Goal: Task Accomplishment & Management: Use online tool/utility

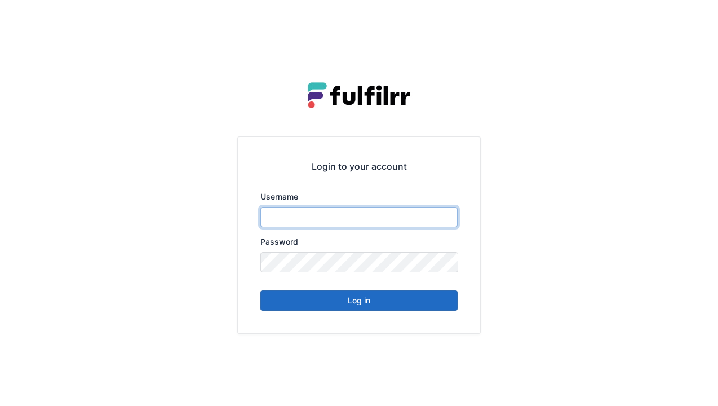
type input "******"
click at [360, 300] on button "Log in" at bounding box center [359, 300] width 197 height 20
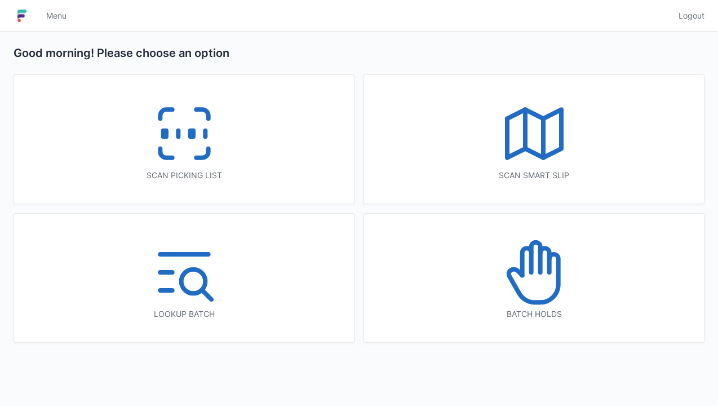
click at [535, 165] on icon at bounding box center [535, 134] width 72 height 72
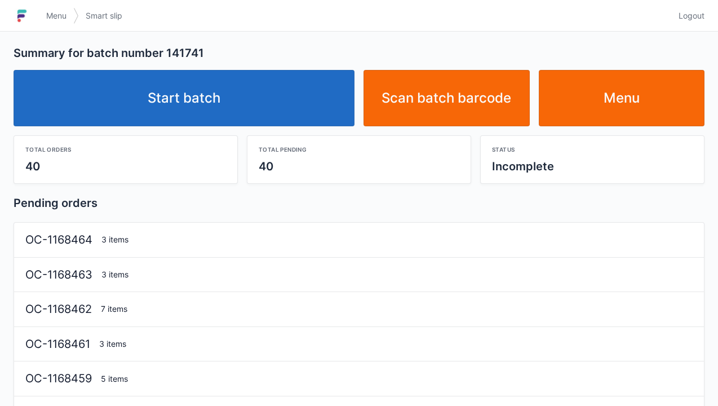
click at [217, 91] on link "Start batch" at bounding box center [184, 98] width 341 height 56
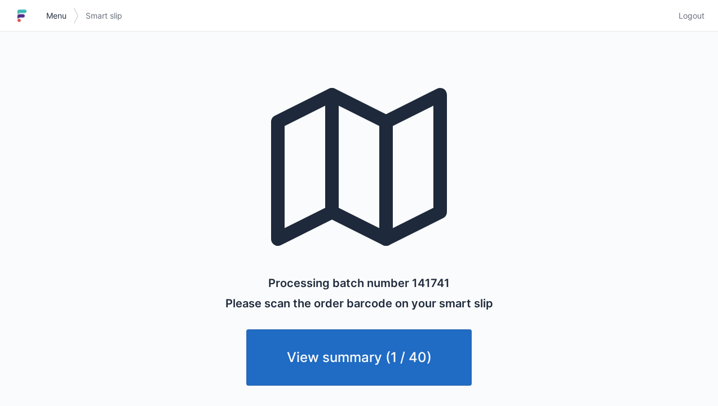
click at [56, 8] on link "Menu" at bounding box center [56, 16] width 34 height 20
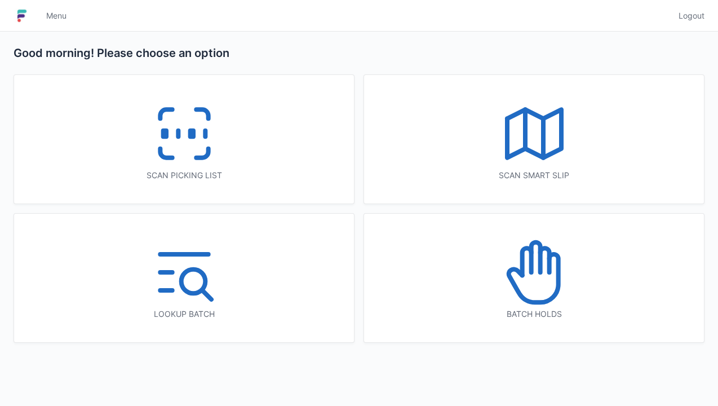
click at [156, 117] on icon at bounding box center [184, 134] width 72 height 72
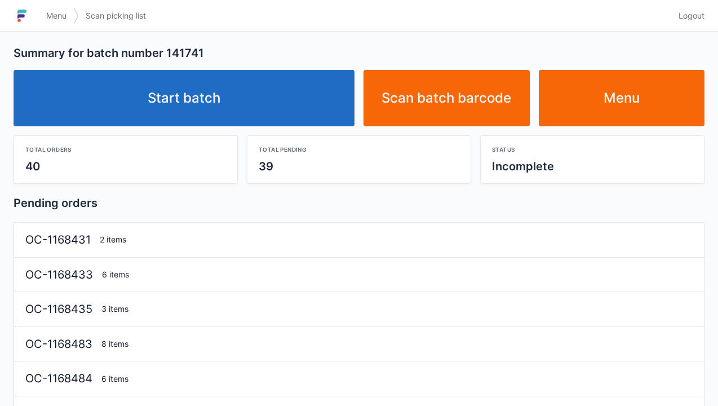
click at [242, 104] on link "Start batch" at bounding box center [184, 98] width 341 height 56
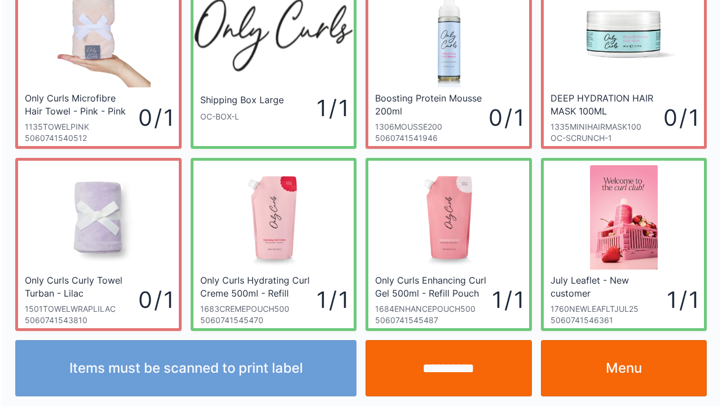
scroll to position [65, 0]
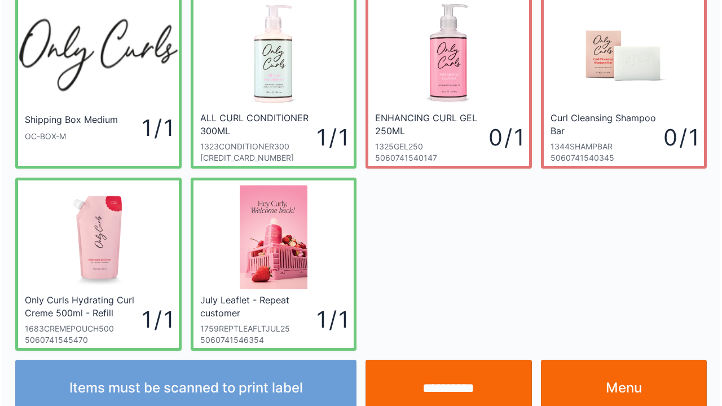
scroll to position [65, 0]
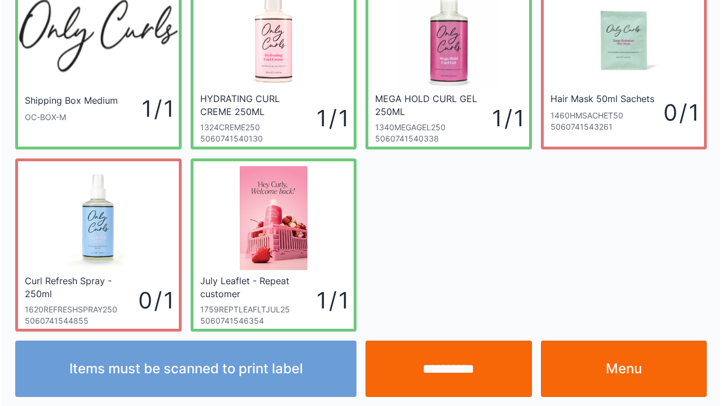
scroll to position [65, 0]
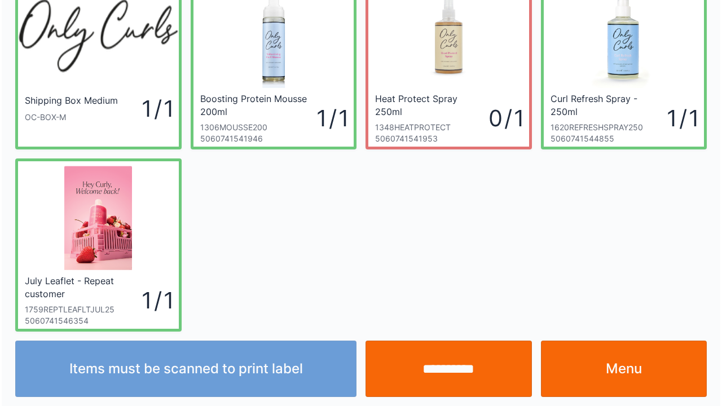
scroll to position [65, 0]
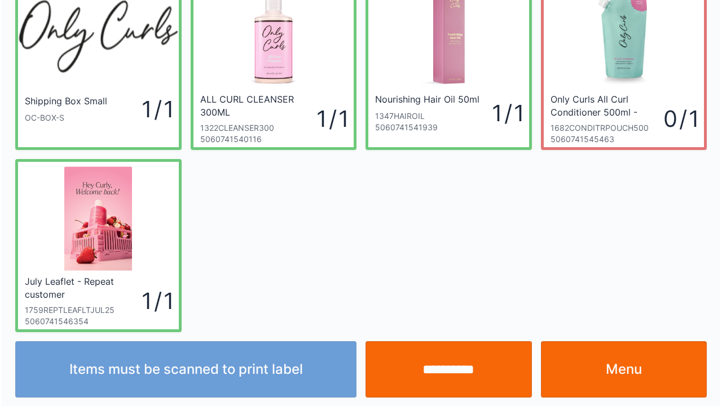
scroll to position [65, 0]
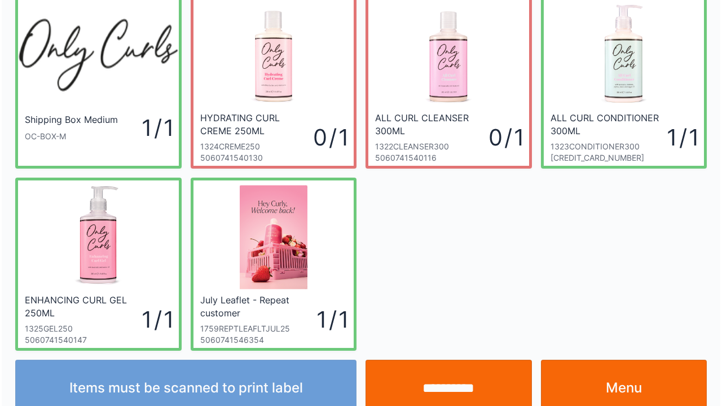
scroll to position [65, 0]
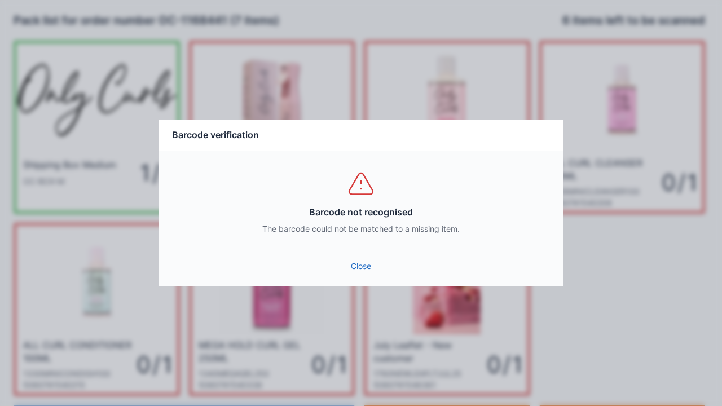
click at [354, 264] on link "Close" at bounding box center [360, 266] width 387 height 20
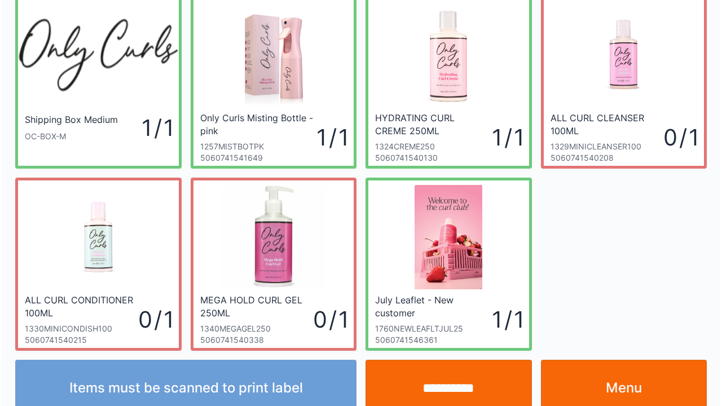
scroll to position [65, 0]
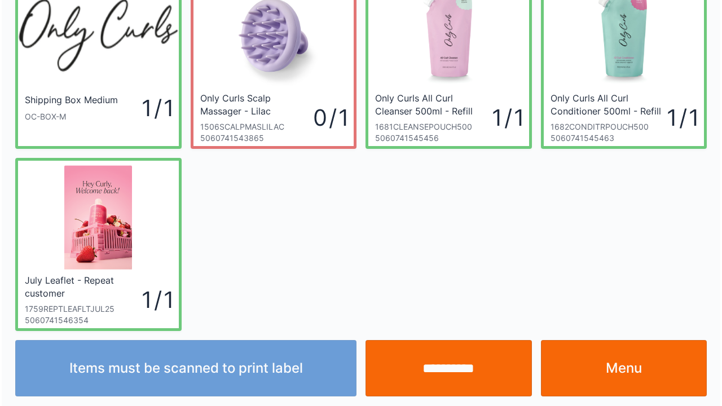
scroll to position [65, 0]
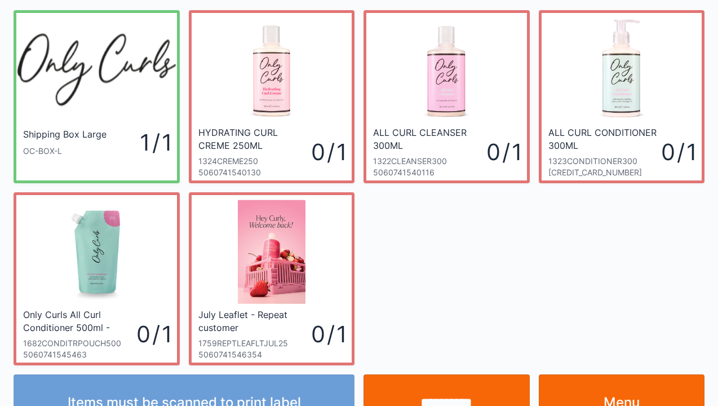
scroll to position [65, 0]
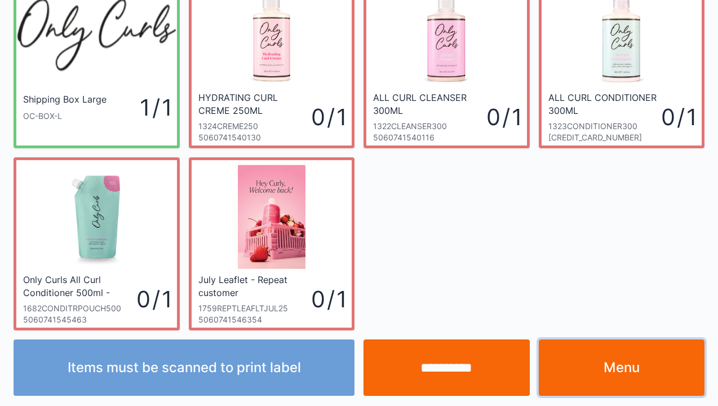
click at [609, 365] on link "Menu" at bounding box center [622, 367] width 166 height 56
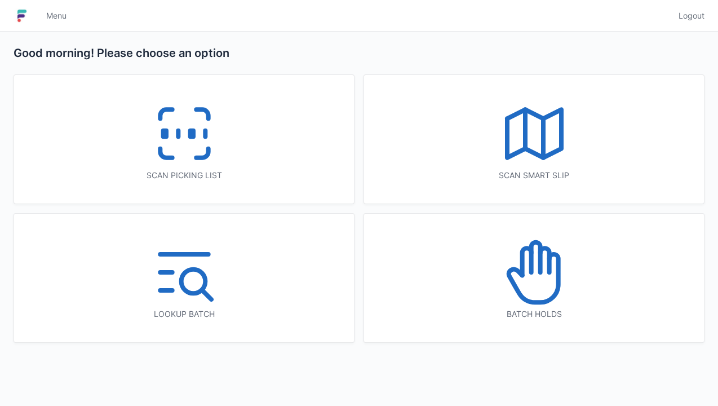
click at [169, 115] on icon at bounding box center [184, 134] width 72 height 72
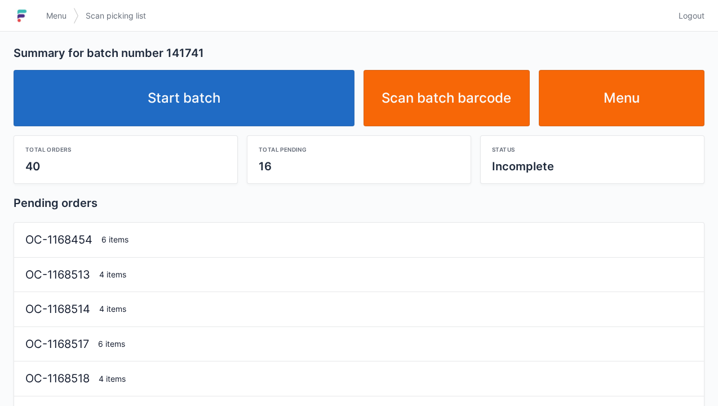
click at [257, 100] on link "Start batch" at bounding box center [184, 98] width 341 height 56
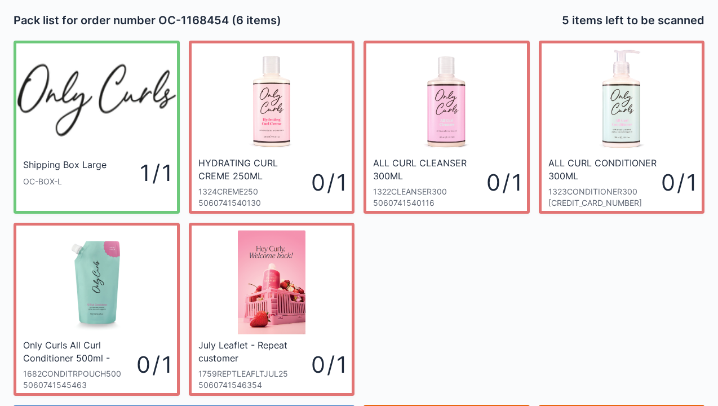
scroll to position [65, 0]
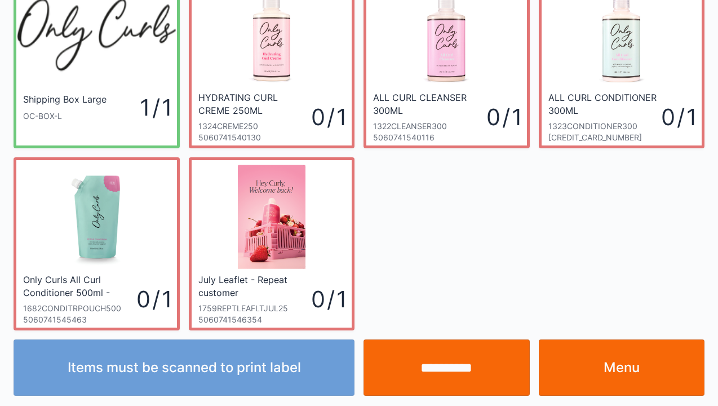
click at [637, 343] on link "Menu" at bounding box center [622, 367] width 166 height 56
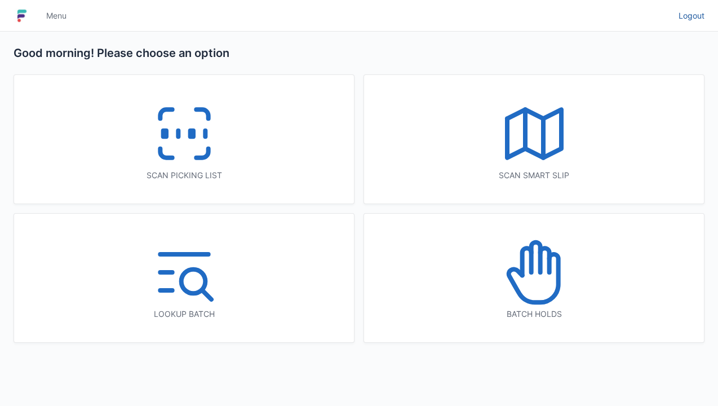
click at [699, 11] on span "Logout" at bounding box center [692, 15] width 26 height 11
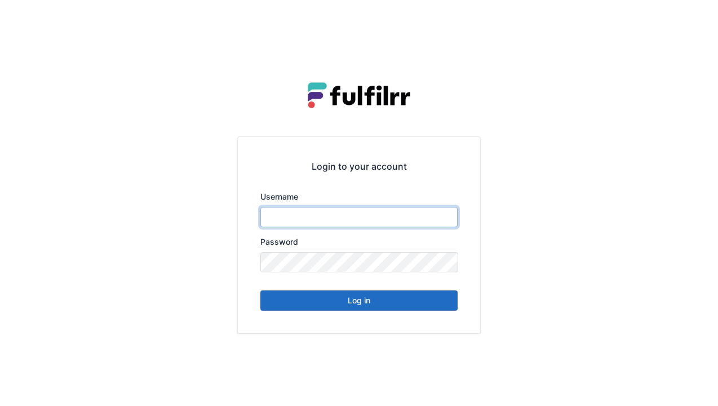
type input "******"
